Goal: Task Accomplishment & Management: Complete application form

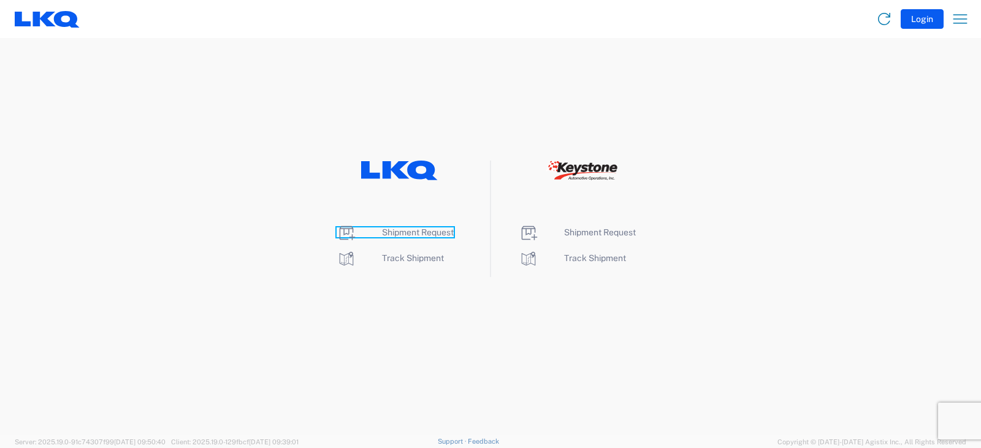
click at [412, 232] on span "Shipment Request" at bounding box center [418, 232] width 72 height 10
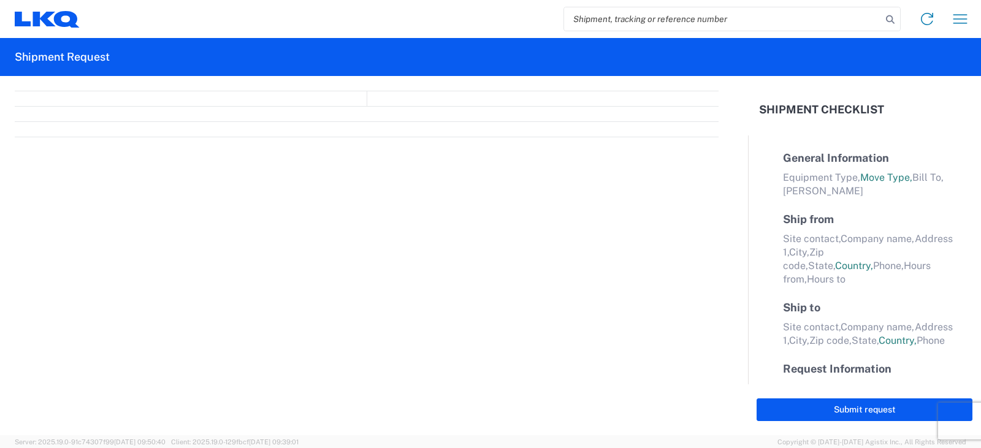
select select "FULL"
select select "LBS"
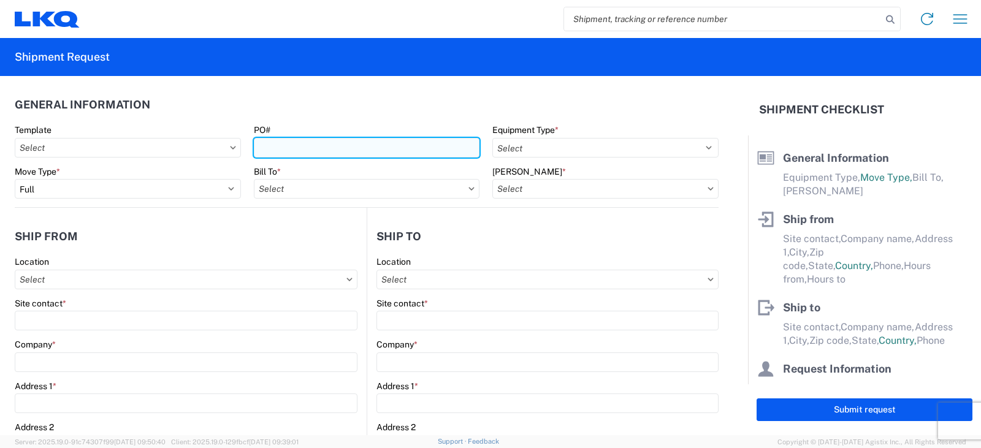
click at [272, 145] on input "PO#" at bounding box center [367, 148] width 226 height 20
type input "PWR# 127425--[PERSON_NAME] B"
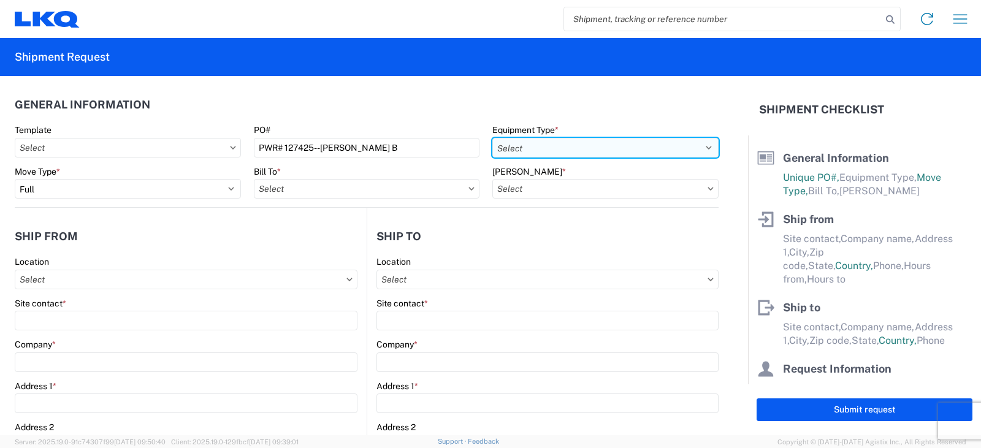
click at [513, 147] on select "Select 53’ Dry Van Flatbed Dropdeck (van) Lowboy (flatbed) Rail" at bounding box center [605, 148] width 226 height 20
select select "STDV"
click at [492, 138] on select "Select 53’ Dry Van Flatbed Dropdeck (van) Lowboy (flatbed) Rail" at bounding box center [605, 148] width 226 height 20
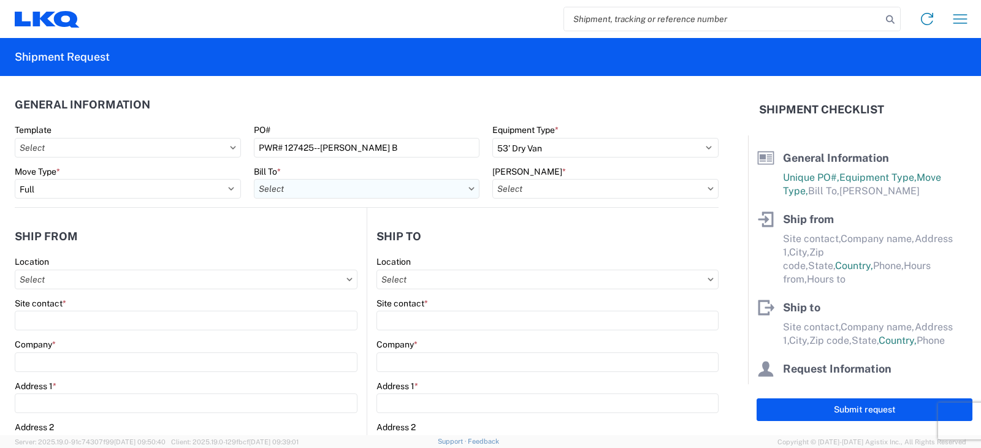
click at [288, 186] on input "text" at bounding box center [367, 189] width 226 height 20
type input "3238"
click at [306, 246] on div "3238 - Huntington IDC" at bounding box center [361, 244] width 215 height 20
type input "3238 - Huntington IDC"
click at [511, 191] on input "text" at bounding box center [605, 189] width 226 height 20
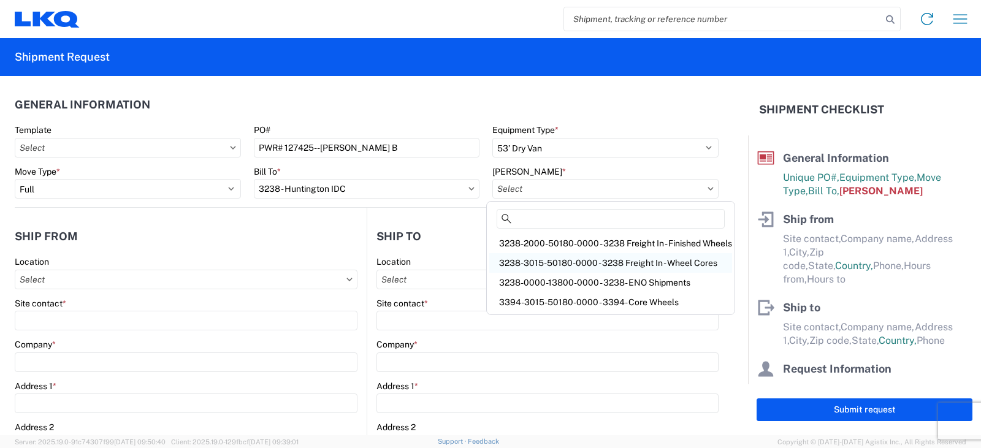
click at [548, 266] on div "3238-3015-50180-0000 - 3238 Freight In - Wheel Cores" at bounding box center [610, 263] width 243 height 20
type input "3238-3015-50180-0000 - 3238 Freight In - Wheel Cores"
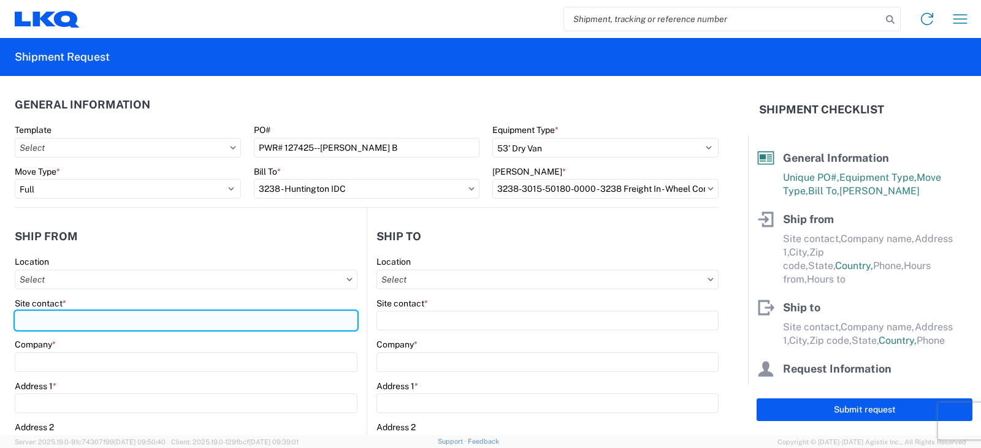
click at [27, 318] on input "Site contact *" at bounding box center [186, 321] width 343 height 20
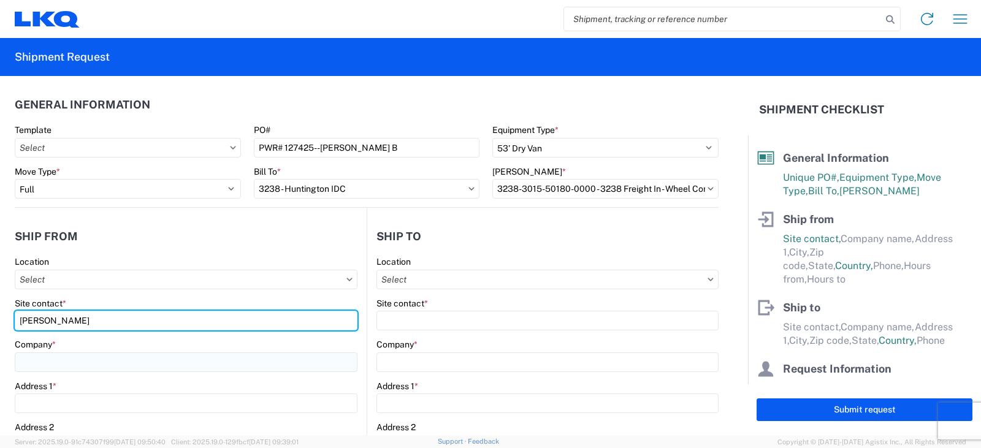
type input "[PERSON_NAME]"
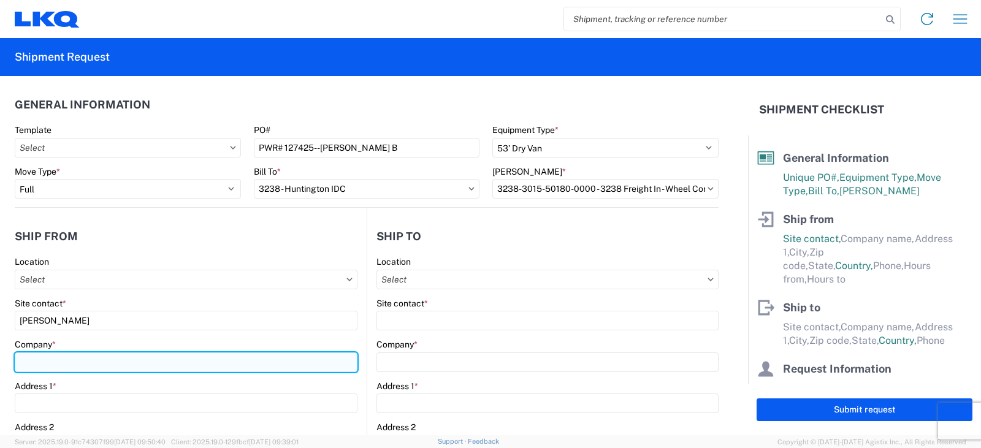
click at [26, 365] on input "Company *" at bounding box center [186, 363] width 343 height 20
type input "[PERSON_NAME] TIRE"
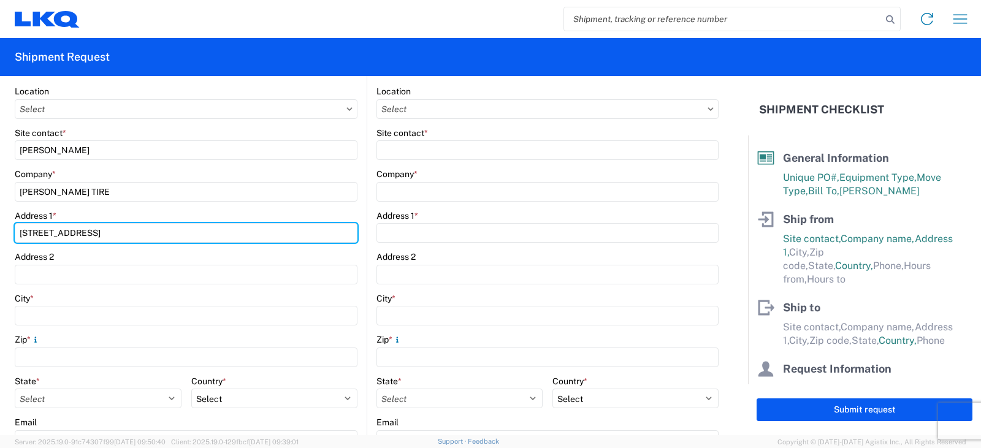
scroll to position [184, 0]
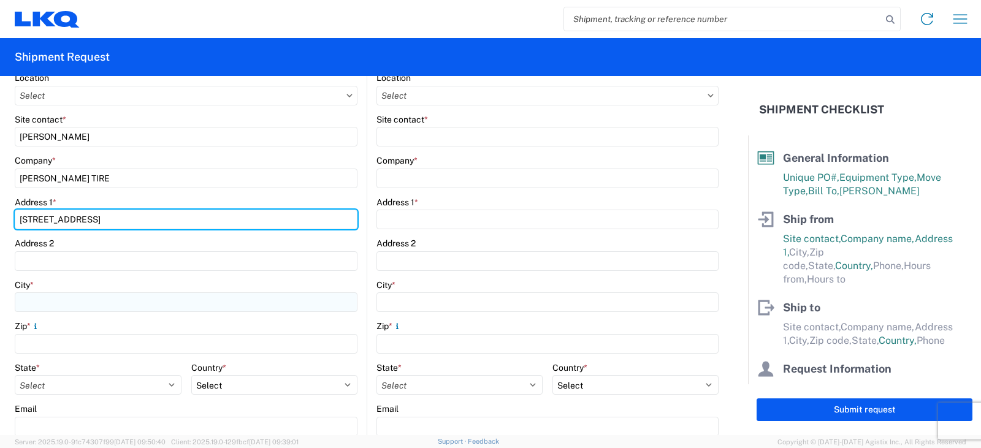
type input "[STREET_ADDRESS]"
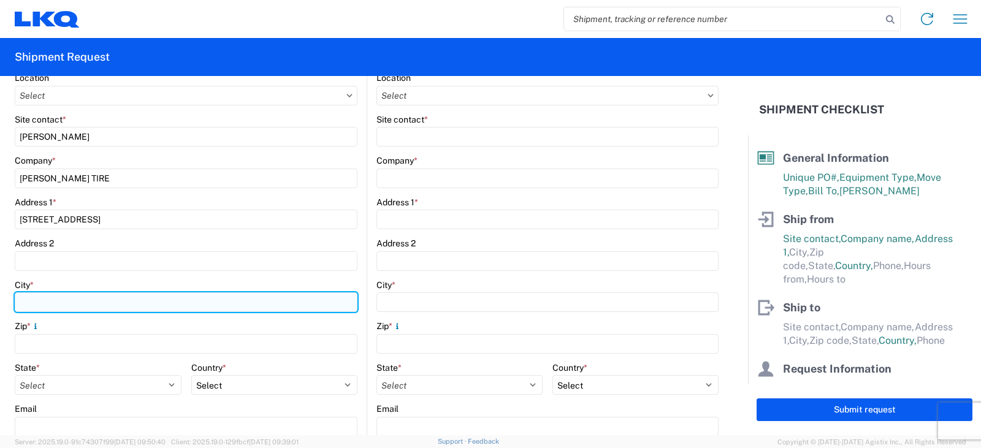
click at [34, 304] on input "City *" at bounding box center [186, 302] width 343 height 20
type input "[GEOGRAPHIC_DATA]"
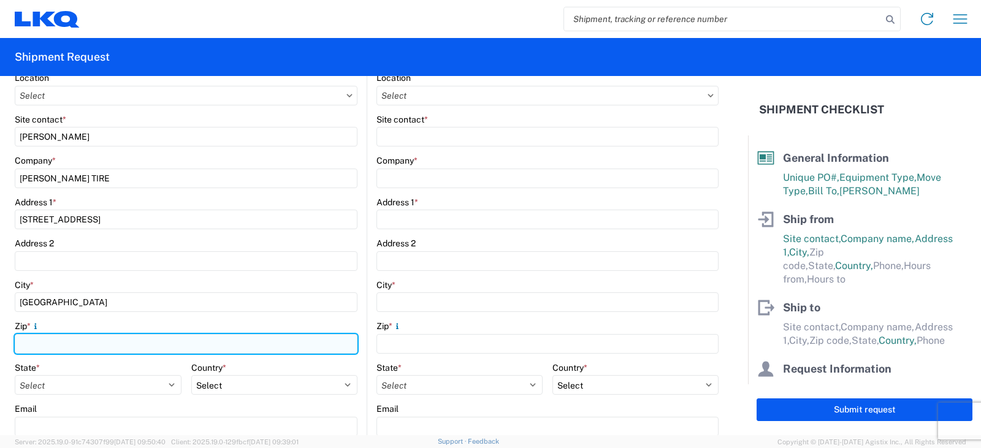
click at [37, 341] on input "Zip *" at bounding box center [186, 344] width 343 height 20
type input "90670"
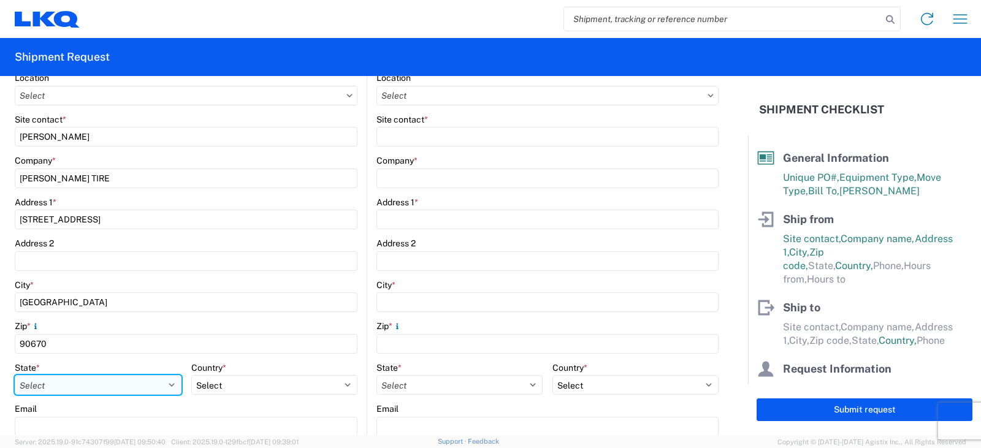
click at [61, 387] on select "Select [US_STATE] [US_STATE] [US_STATE] [US_STATE] Armed Forces Americas Armed …" at bounding box center [98, 385] width 167 height 20
select select "CA"
click at [15, 375] on select "Select [US_STATE] [US_STATE] [US_STATE] [US_STATE] Armed Forces Americas Armed …" at bounding box center [98, 385] width 167 height 20
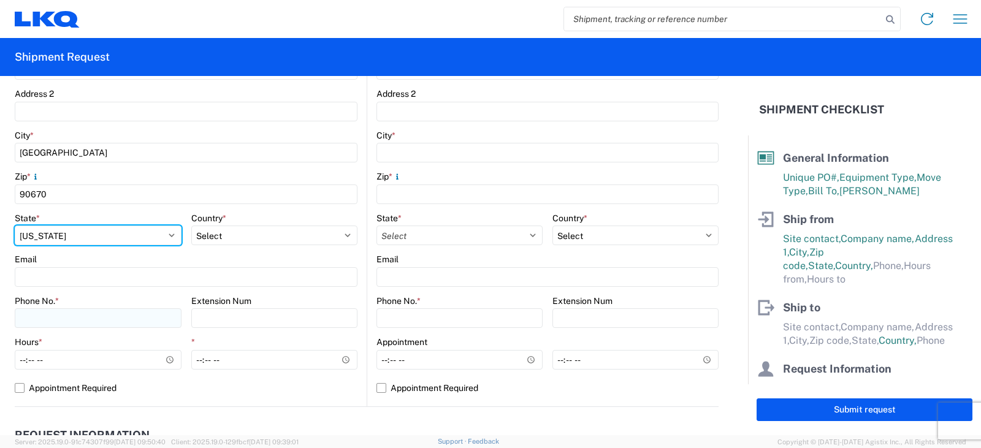
scroll to position [368, 0]
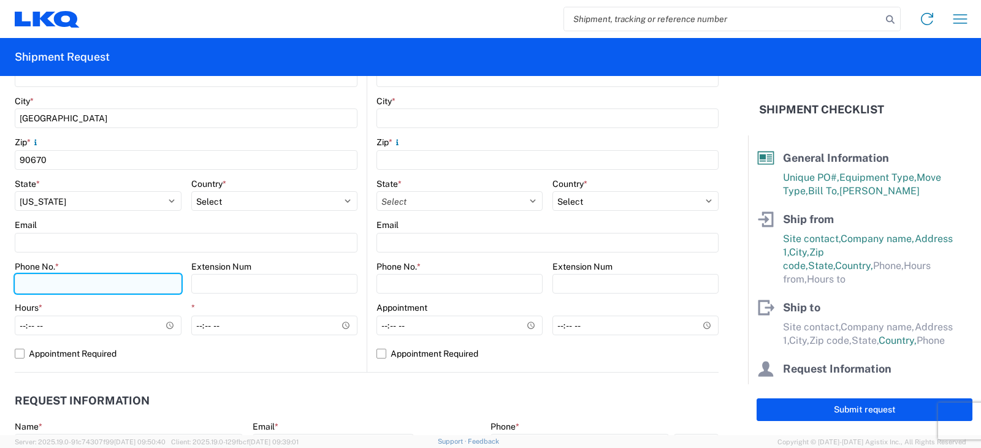
click at [29, 281] on input "Phone No. *" at bounding box center [98, 284] width 167 height 20
type input "[PHONE_NUMBER]"
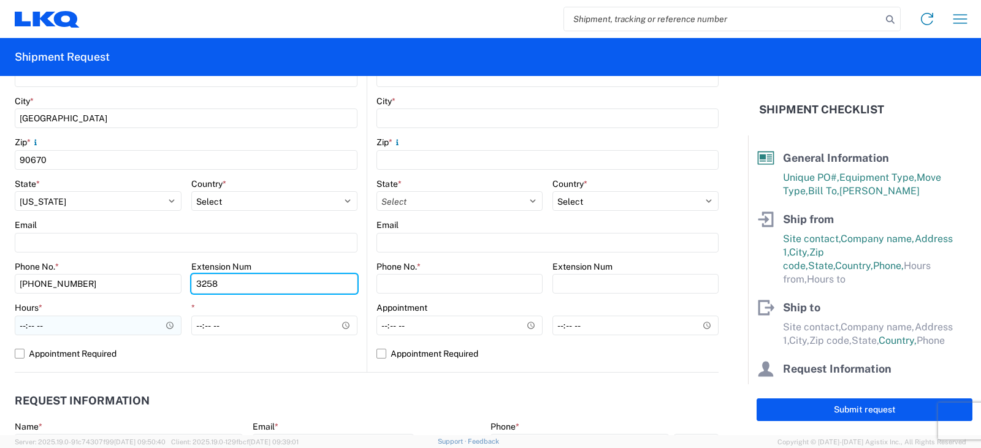
type input "3258"
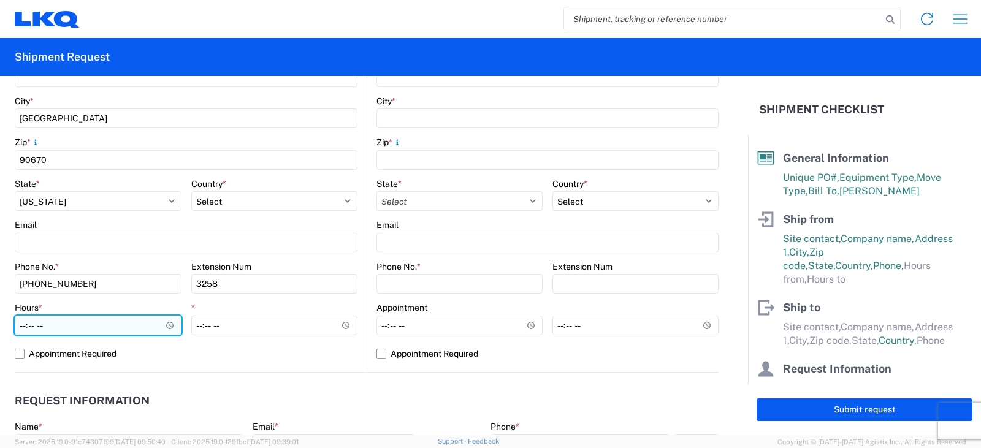
click at [19, 326] on input "Hours *" at bounding box center [98, 326] width 167 height 20
type input "07:30"
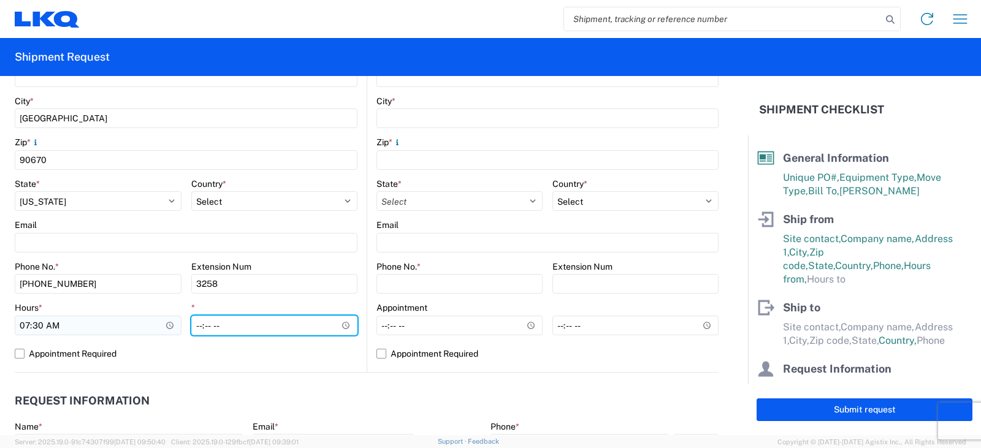
type input "14:00"
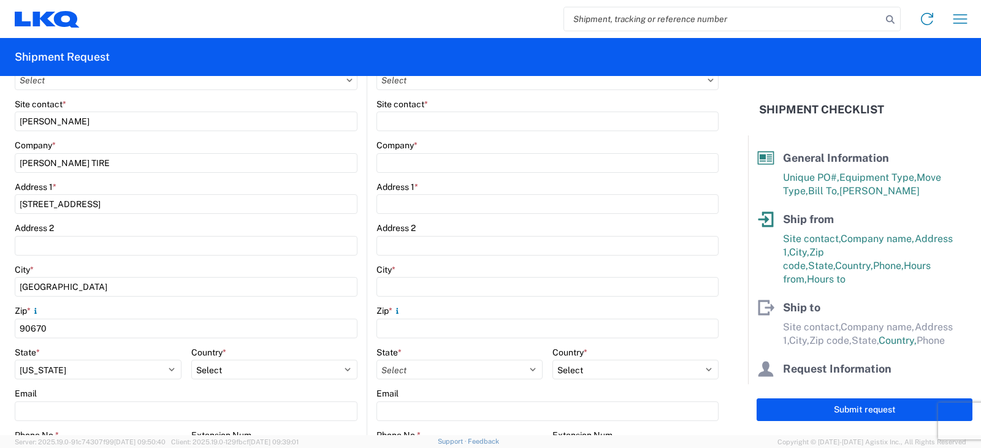
scroll to position [123, 0]
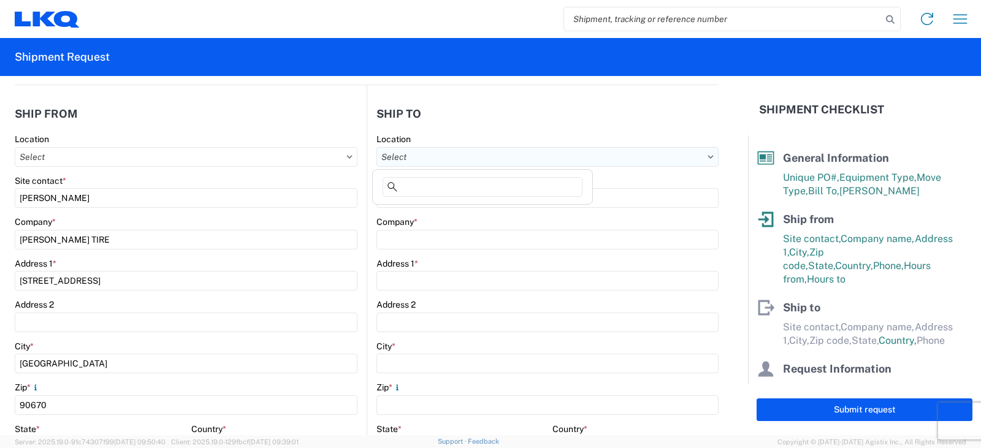
click at [390, 158] on input "text" at bounding box center [548, 157] width 342 height 20
type input "3238"
drag, startPoint x: 425, startPoint y: 210, endPoint x: 419, endPoint y: 205, distance: 7.9
click at [424, 208] on div "3238 - Huntington IDC" at bounding box center [482, 212] width 215 height 20
type input "3238 - Huntington IDC"
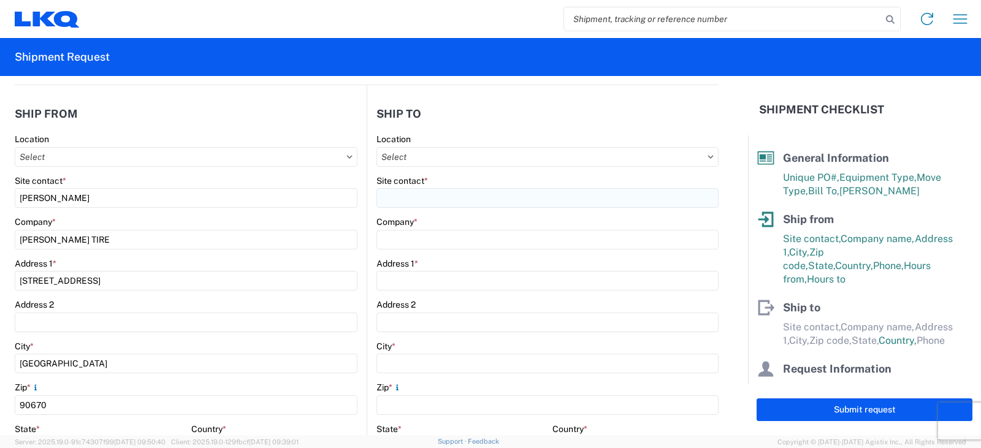
type input "LKQ Corporation"
type input "[STREET_ADDRESS]"
type input "Huntington"
type input "46750"
select select "US"
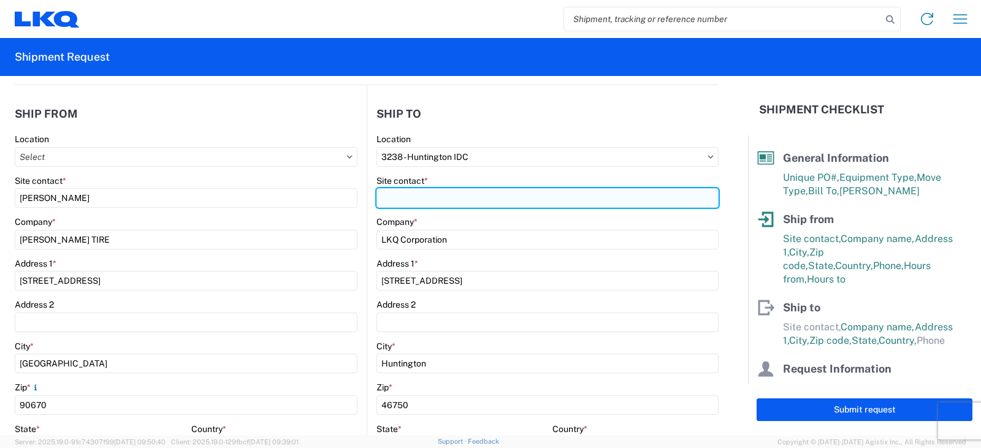
click at [402, 197] on input "Site contact *" at bounding box center [548, 198] width 342 height 20
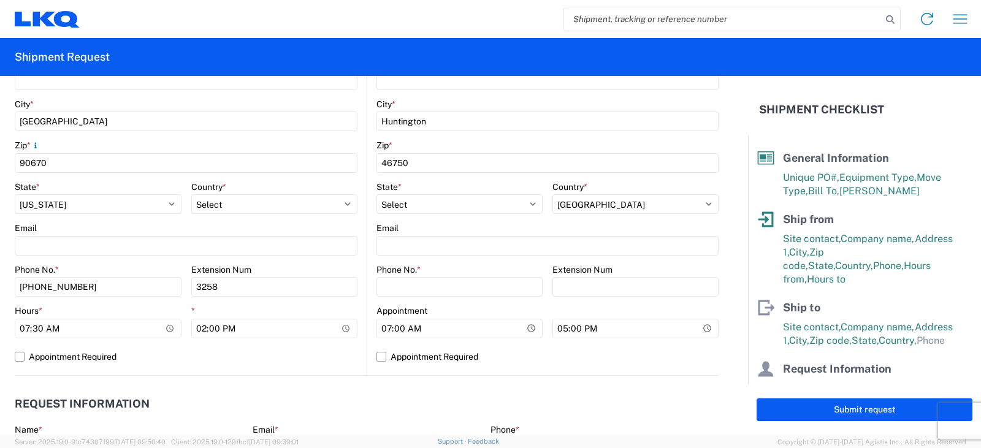
scroll to position [429, 0]
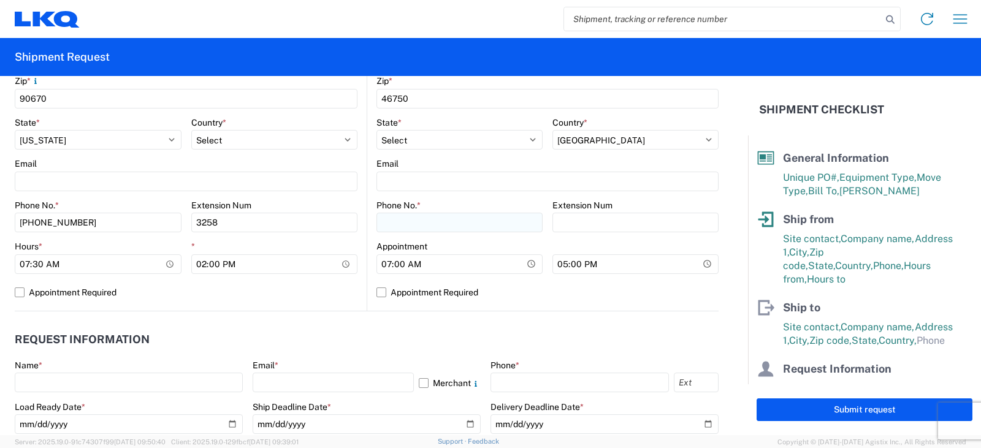
type input "[PERSON_NAME]"
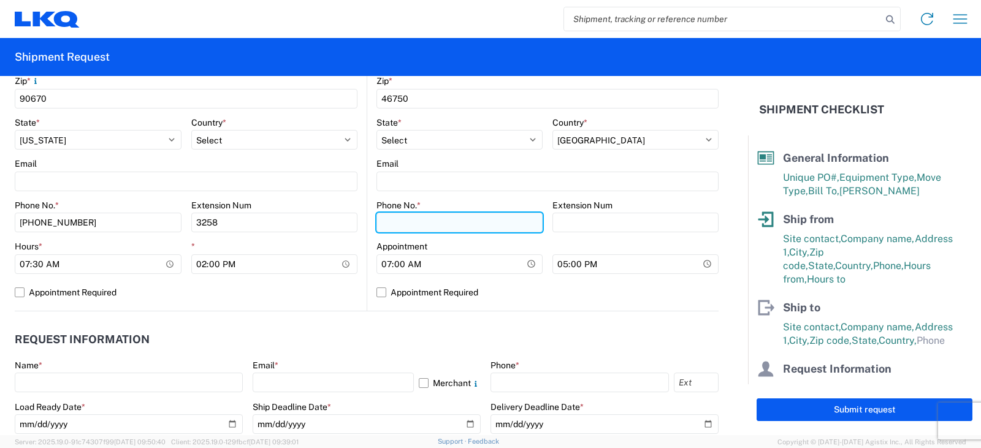
click at [399, 222] on input "Phone No. *" at bounding box center [460, 223] width 166 height 20
type input "[PHONE_NUMBER]"
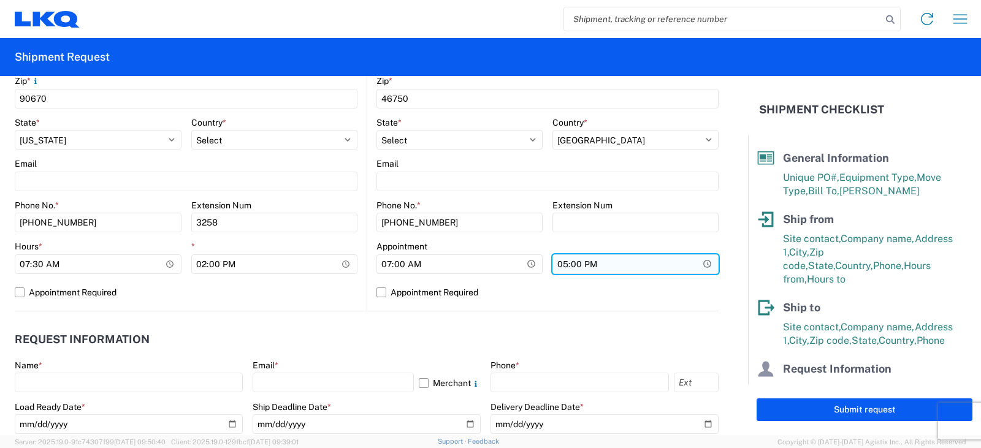
click at [557, 266] on input "17:00" at bounding box center [635, 264] width 166 height 20
type input "13:00"
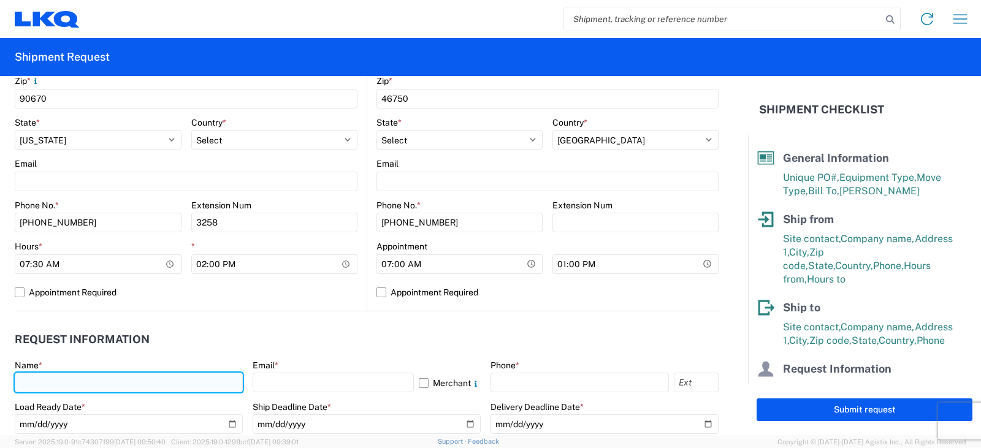
click at [30, 383] on input "text" at bounding box center [129, 383] width 228 height 20
type input "[PERSON_NAME]"
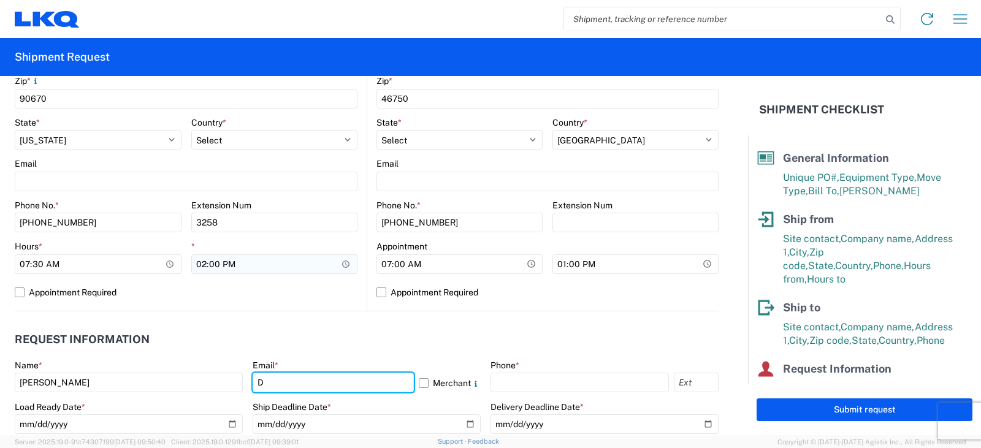
type input "[EMAIL_ADDRESS][DOMAIN_NAME]"
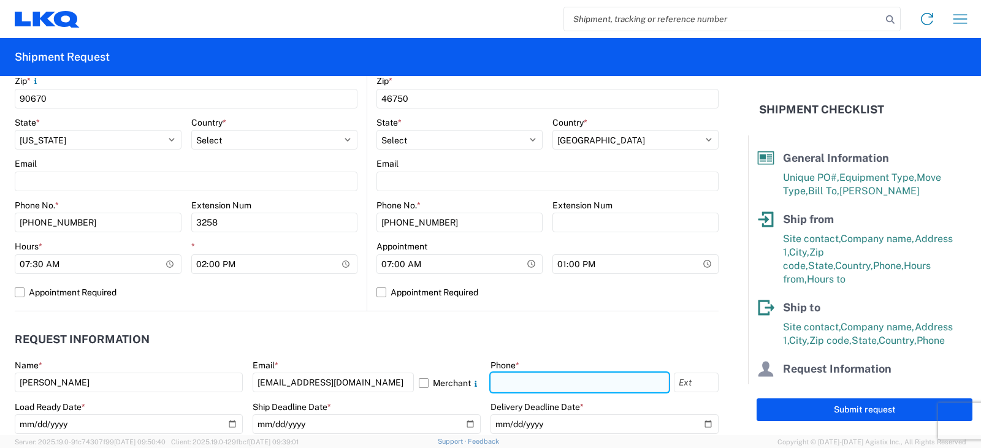
click at [497, 381] on input "text" at bounding box center [580, 383] width 178 height 20
type input "[PHONE_NUMBER]"
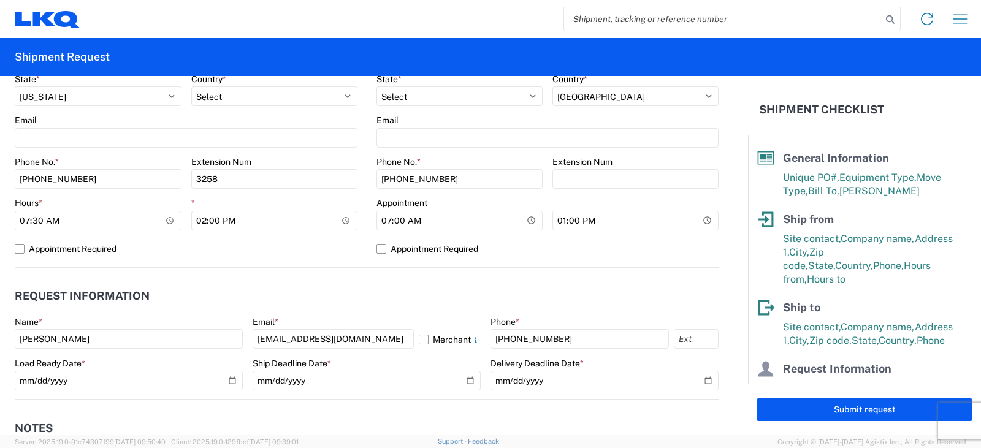
scroll to position [491, 0]
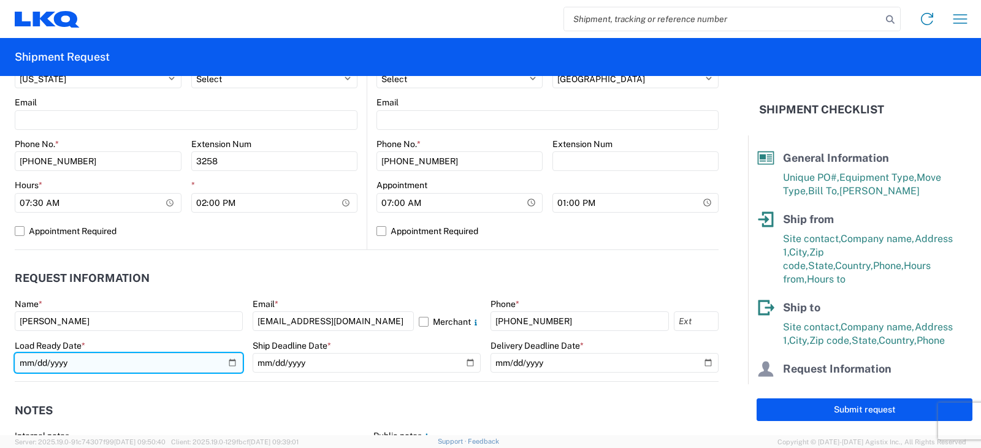
click at [231, 362] on input "date" at bounding box center [129, 363] width 228 height 20
type input "[DATE]"
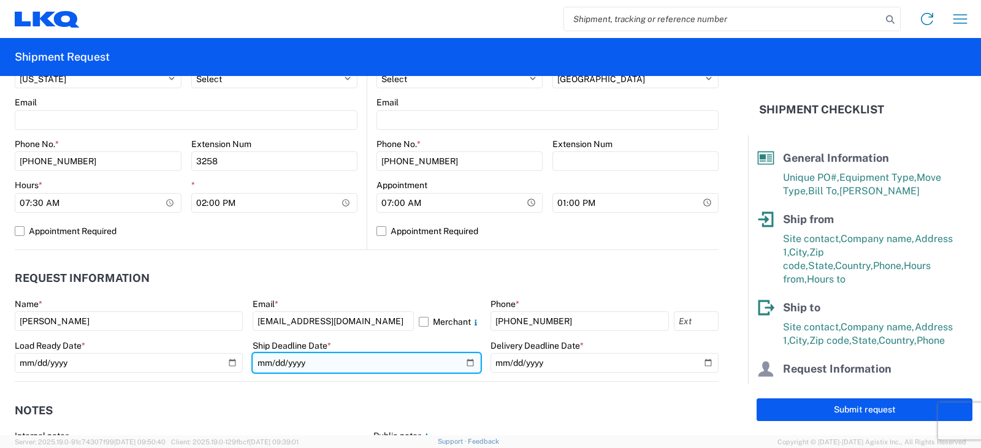
click at [463, 361] on input "date" at bounding box center [367, 363] width 228 height 20
type input "[DATE]"
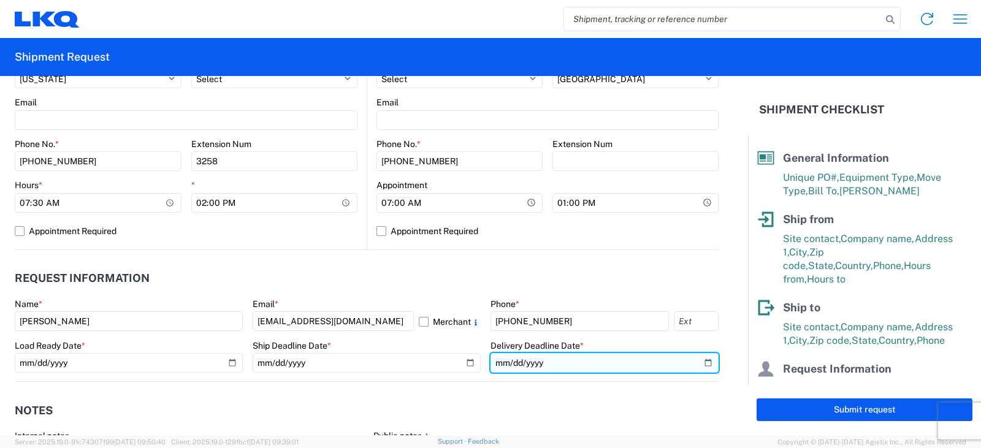
click at [697, 362] on input "date" at bounding box center [605, 363] width 228 height 20
type input "[DATE]"
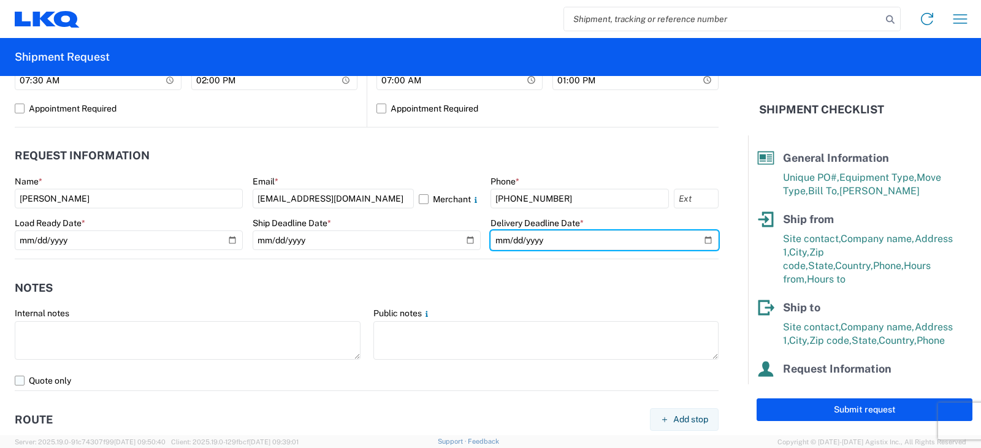
scroll to position [675, 0]
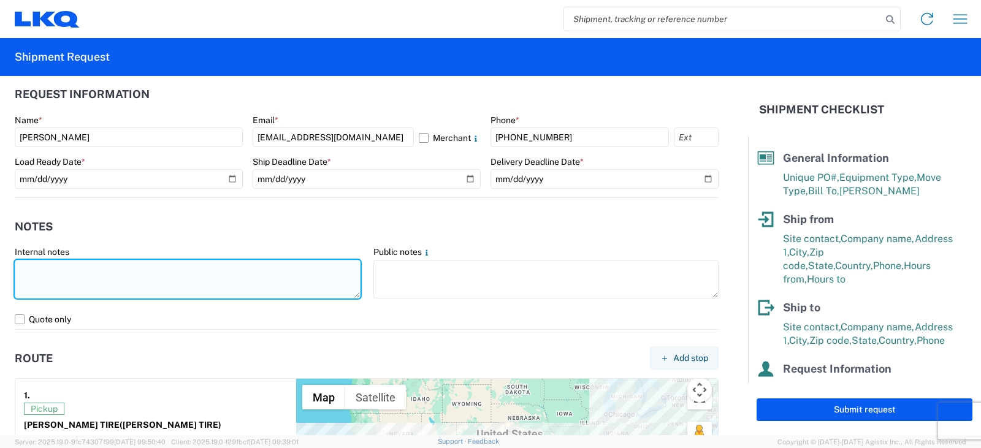
click at [25, 261] on textarea at bounding box center [188, 279] width 346 height 39
click at [28, 268] on textarea at bounding box center [188, 279] width 346 height 39
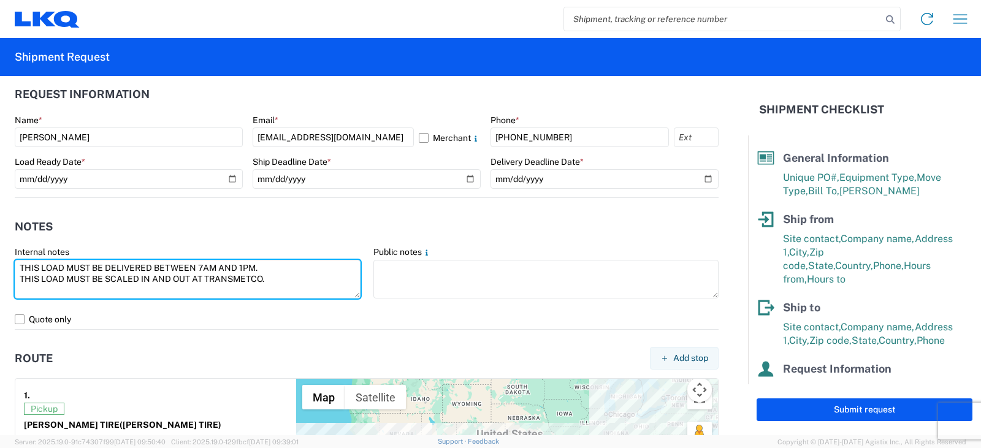
drag, startPoint x: 266, startPoint y: 278, endPoint x: 12, endPoint y: 262, distance: 253.8
click at [12, 262] on agx-form-control-wrapper-v2 "Internal notes THIS LOAD MUST BE DELIVERED BETWEEN 7AM AND 1PM. THIS LOAD MUST …" at bounding box center [188, 278] width 359 height 63
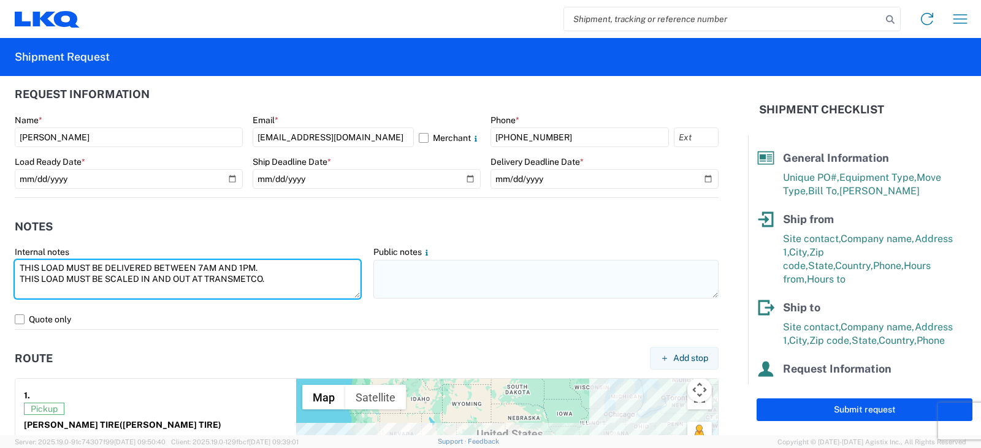
type textarea "THIS LOAD MUST BE DELIVERED BETWEEN 7AM AND 1PM. THIS LOAD MUST BE SCALED IN AN…"
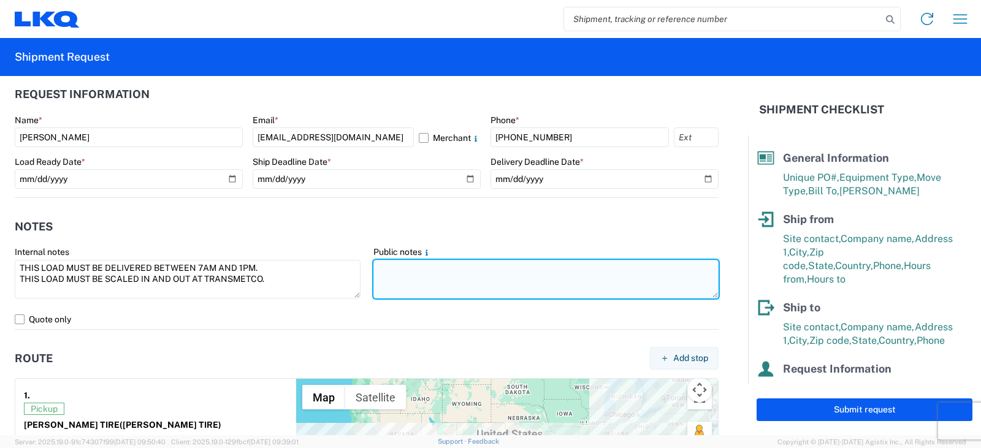
click at [387, 263] on textarea at bounding box center [546, 279] width 346 height 39
paste textarea "THIS LOAD MUST BE DELIVERED BETWEEN 7AM AND 1PM. THIS LOAD MUST BE SCALED IN AN…"
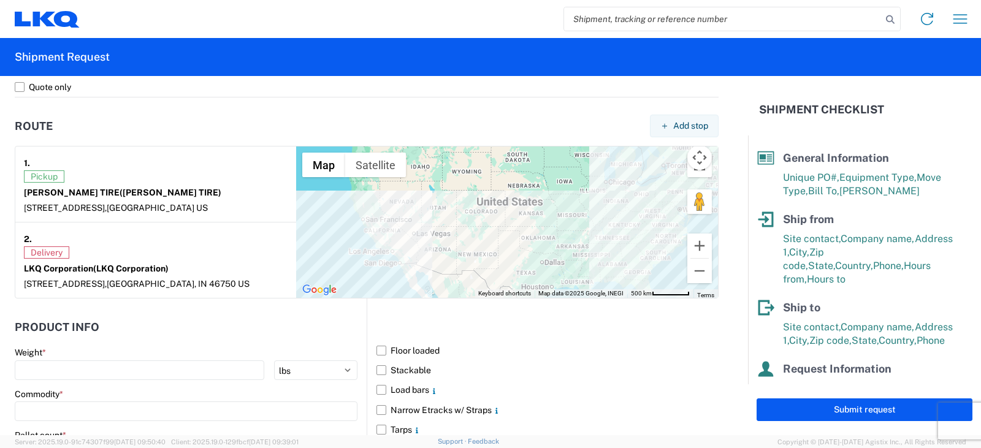
scroll to position [981, 0]
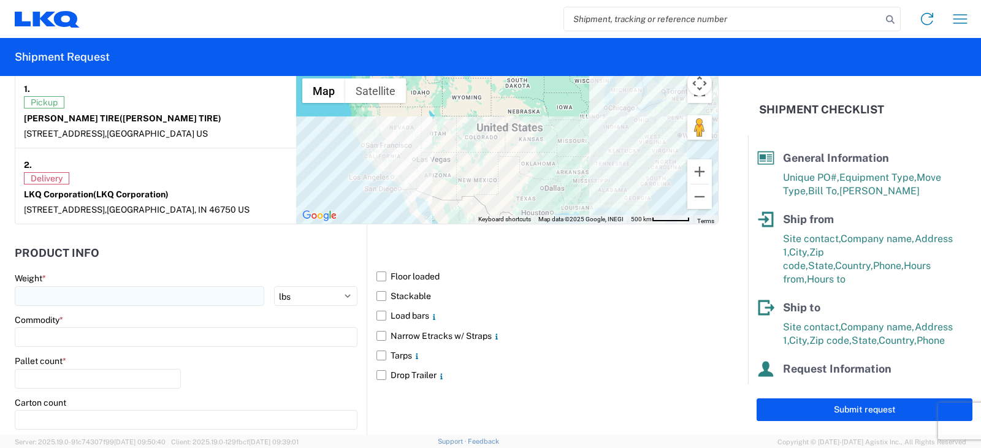
type textarea "THIS LOAD MUST BE DELIVERED BETWEEN 7AM AND 1PM. THIS LOAD MUST BE SCALED IN AN…"
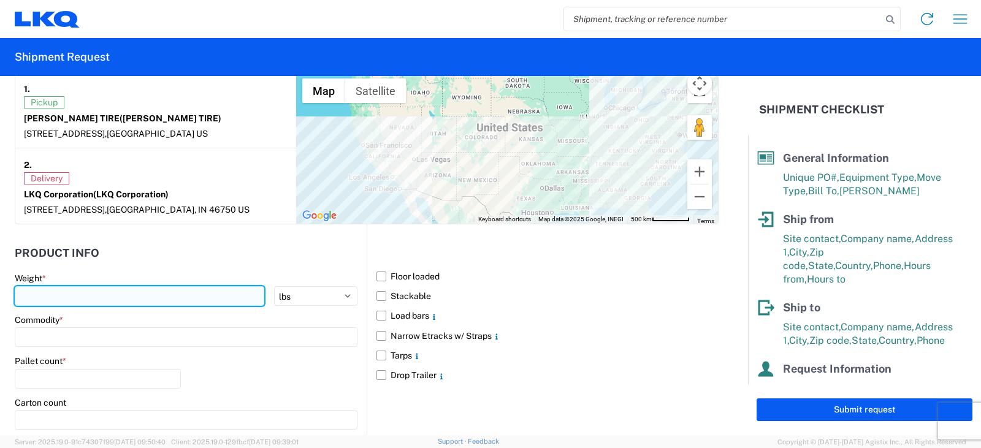
click at [56, 292] on input "number" at bounding box center [140, 296] width 250 height 20
type input "40000"
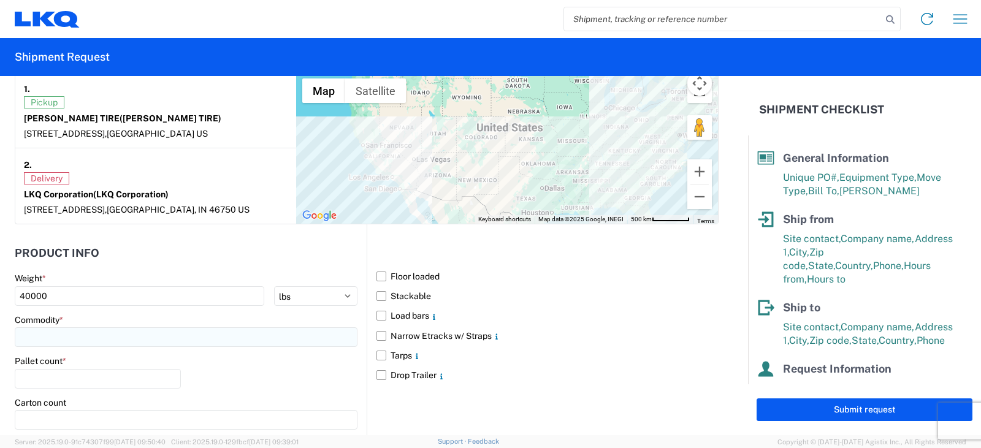
click at [59, 341] on input at bounding box center [186, 337] width 343 height 20
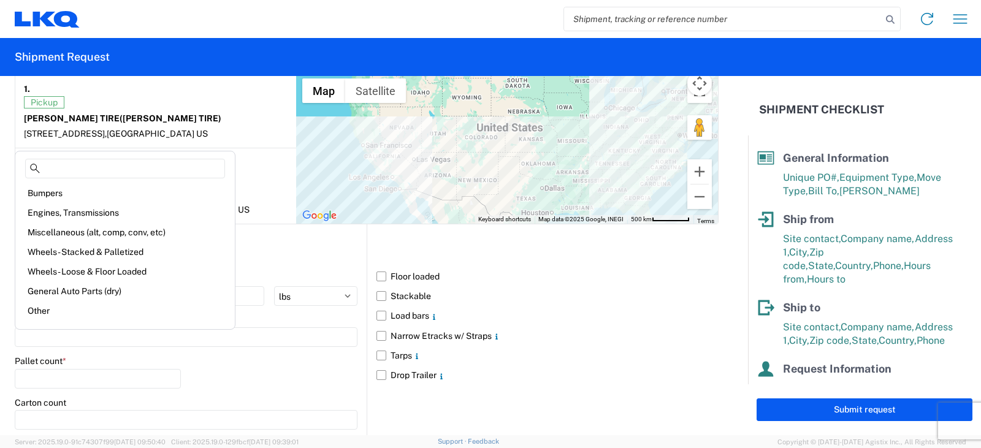
click at [86, 251] on div "Wheels - Stacked & Palletized" at bounding box center [125, 252] width 215 height 20
type input "Wheels - Stacked & Palletized"
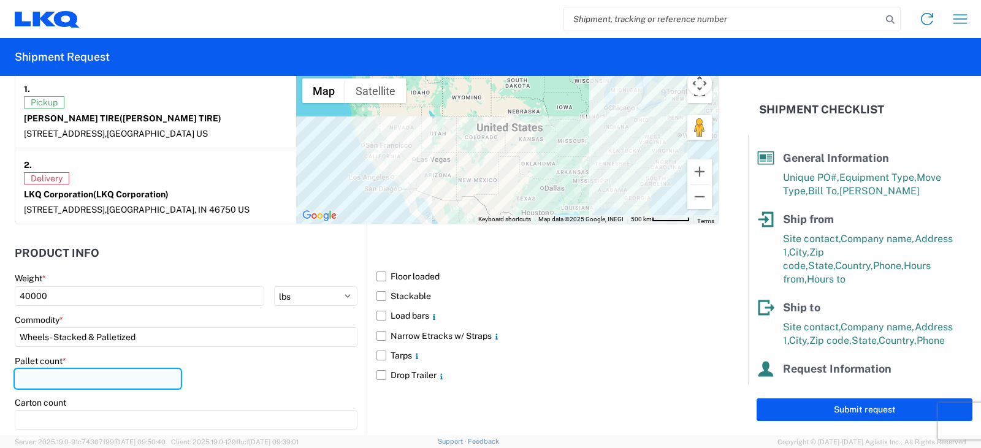
click at [30, 377] on input "number" at bounding box center [98, 379] width 166 height 20
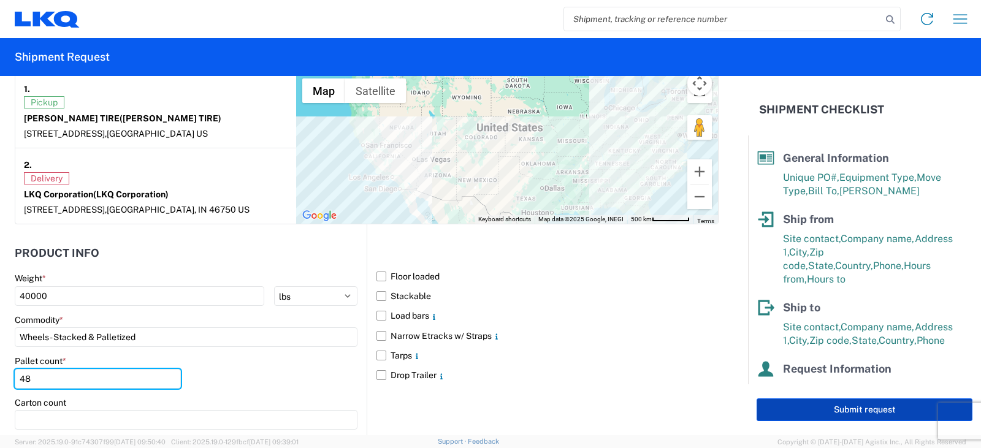
type input "48"
click at [847, 410] on button "Submit request" at bounding box center [865, 410] width 216 height 23
select select "US"
